Goal: Navigation & Orientation: Go to known website

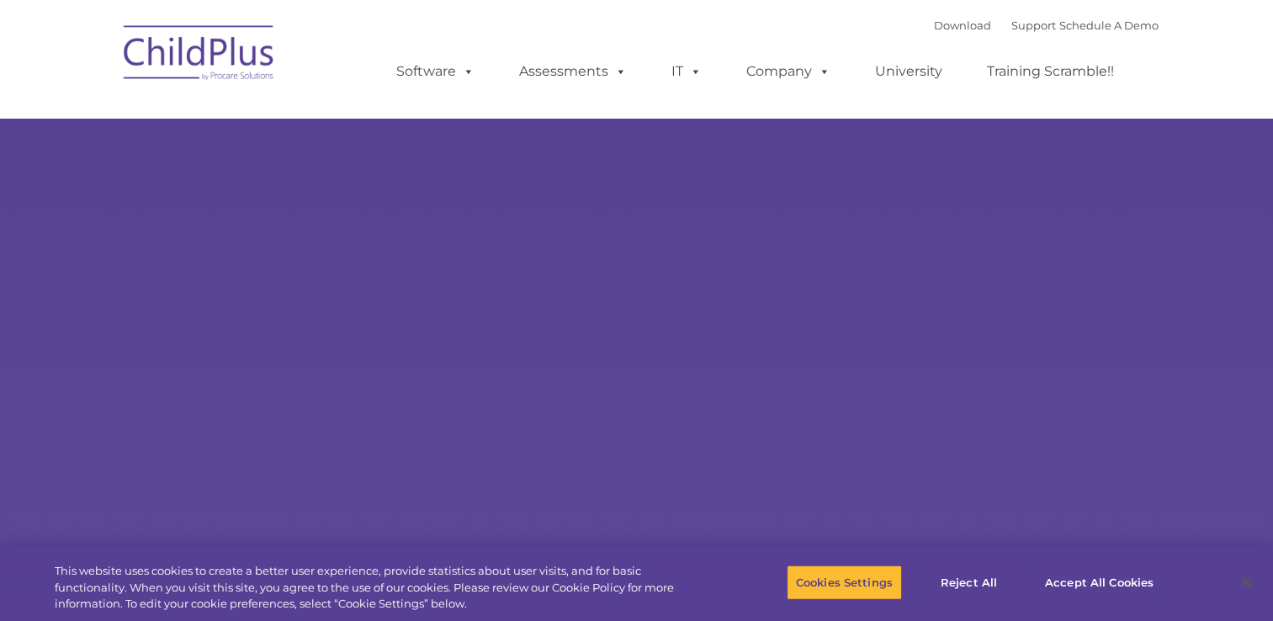
select select "MEDIUM"
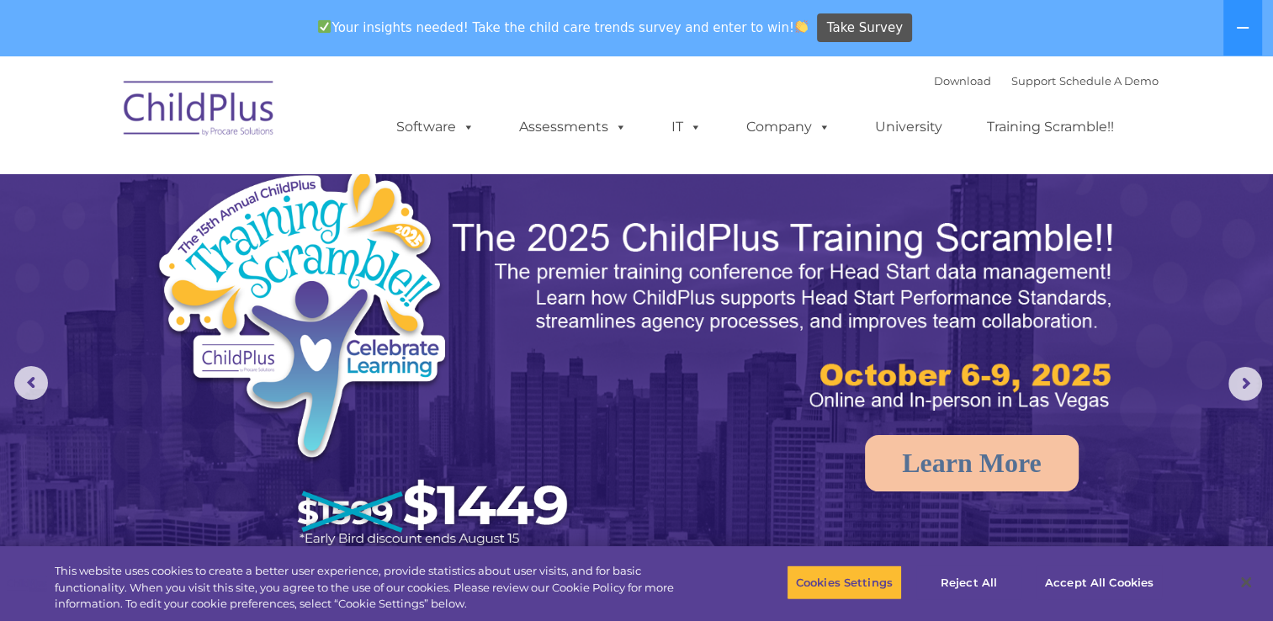
click at [156, 109] on img at bounding box center [199, 111] width 168 height 84
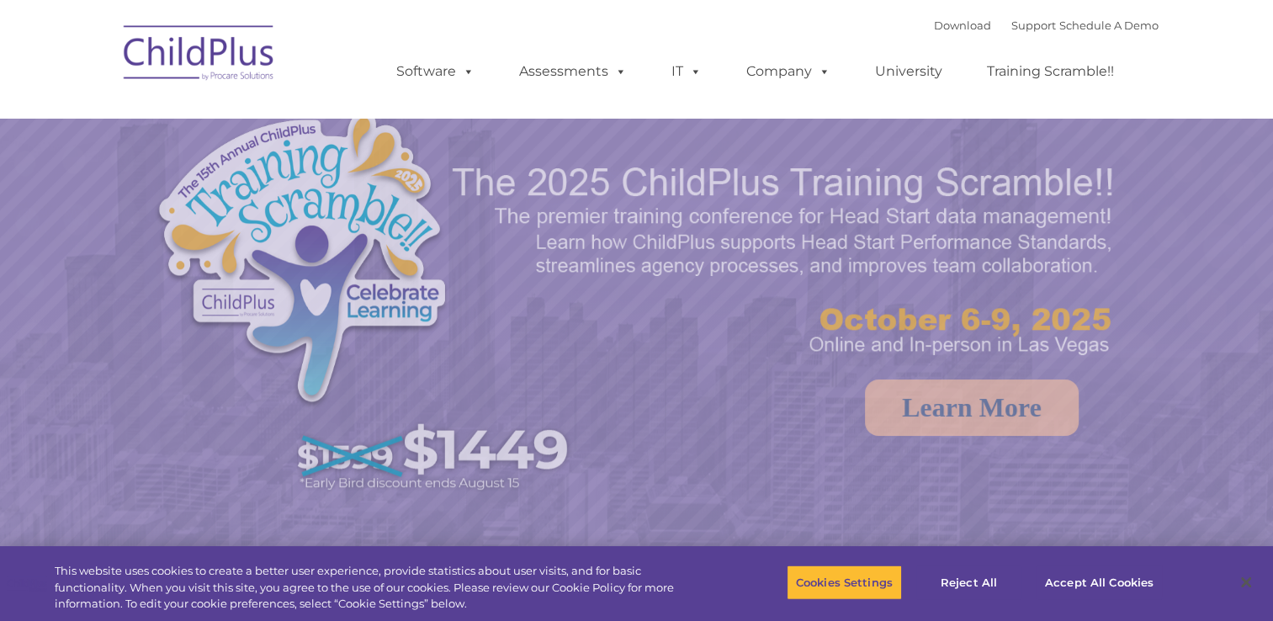
select select "MEDIUM"
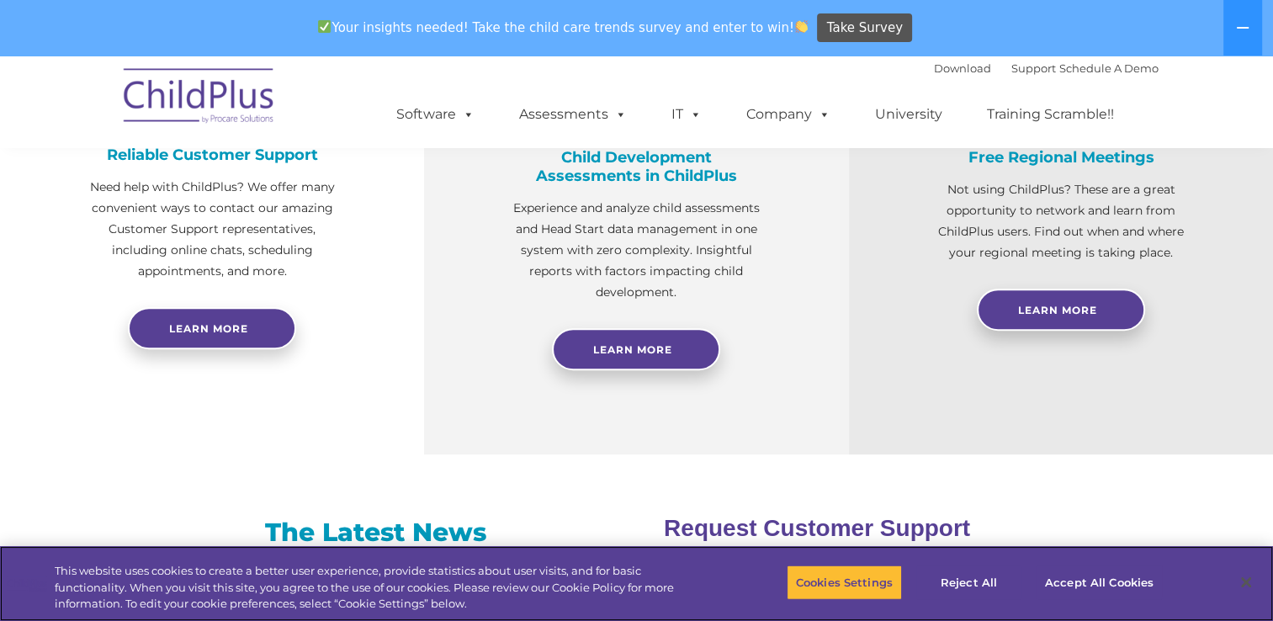
scroll to position [712, 0]
